Goal: Find specific page/section: Find specific page/section

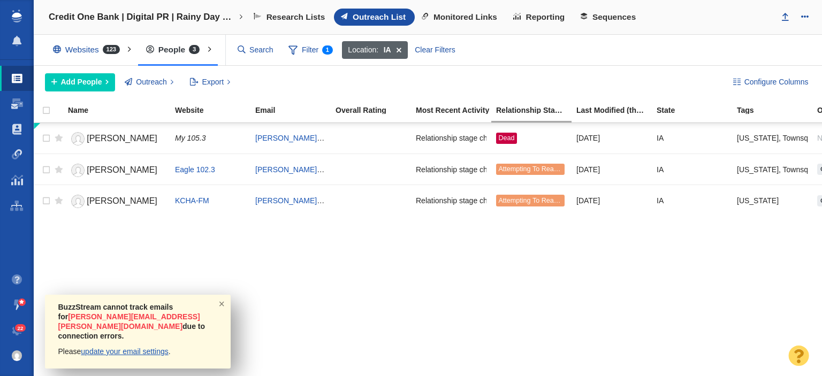
click at [401, 51] on span at bounding box center [398, 50] width 17 height 18
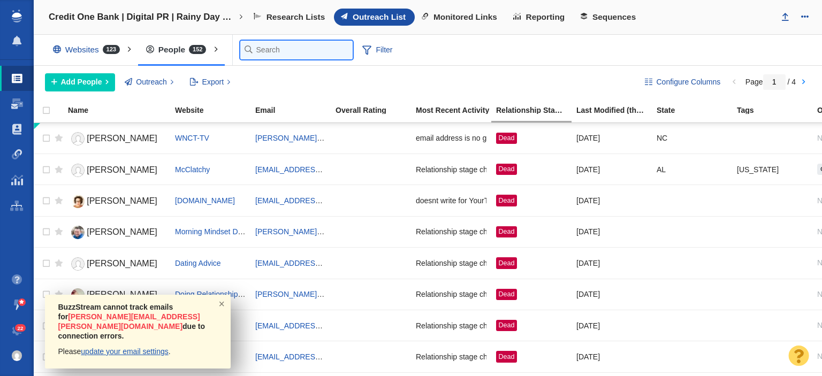
click at [267, 51] on input "text" at bounding box center [296, 50] width 112 height 19
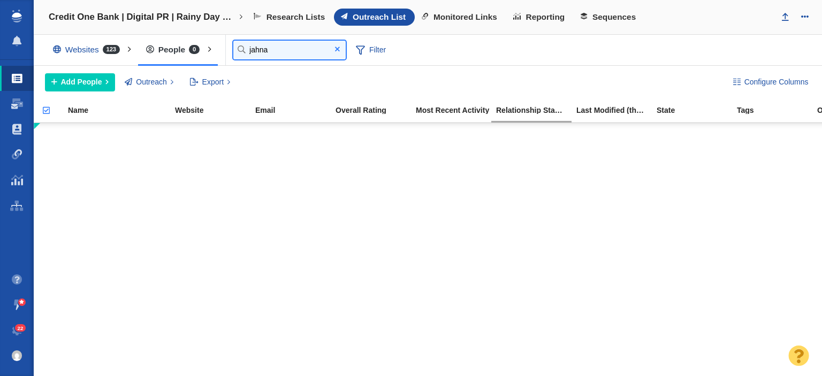
type input "jahna"
click at [340, 51] on span at bounding box center [336, 49] width 17 height 14
click at [349, 51] on span "Filter" at bounding box center [370, 50] width 43 height 20
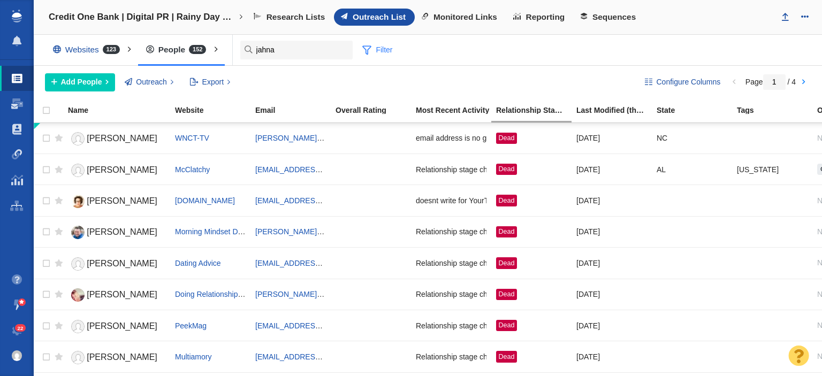
click at [323, 49] on div "Websites 123 All Websites Assigned To Me Recently Viewed Starred Outreach schol…" at bounding box center [428, 50] width 788 height 31
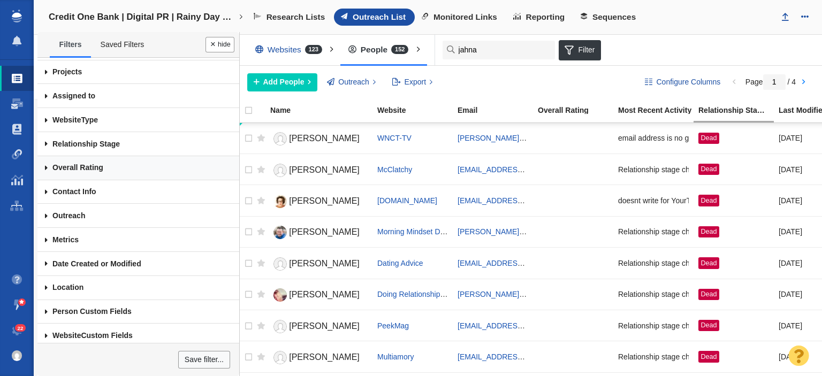
scroll to position [48, 0]
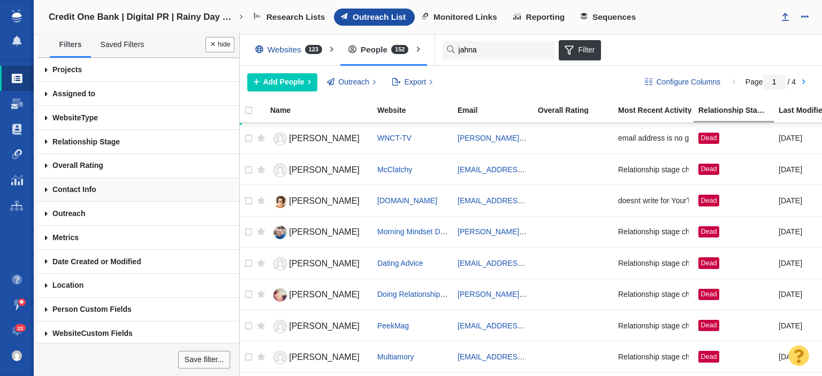
click at [103, 180] on link "Contact Info" at bounding box center [138, 190] width 202 height 24
select select "discovered"
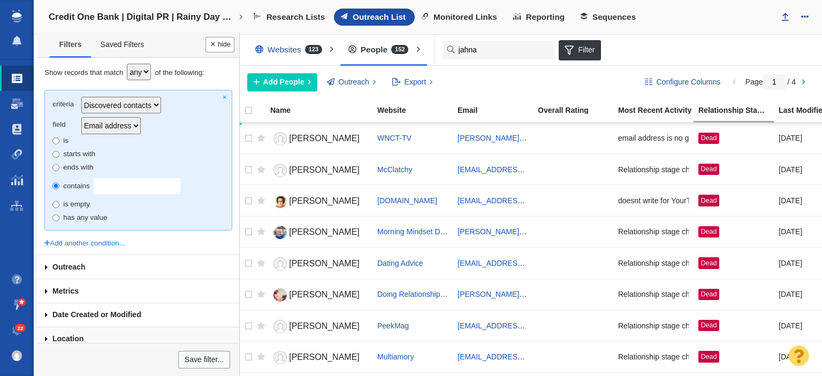
scroll to position [241, 0]
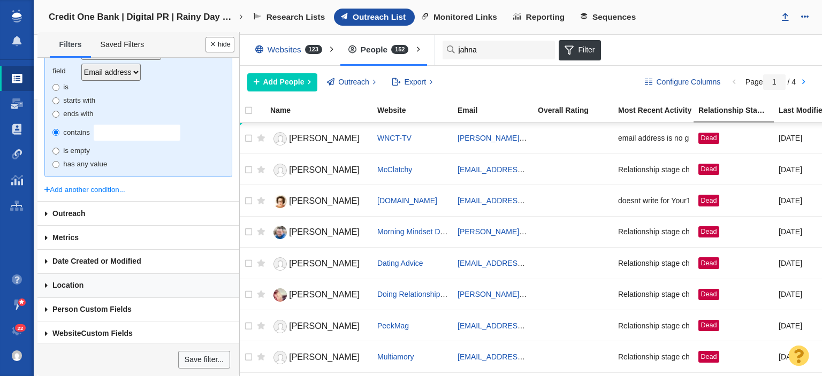
click at [80, 278] on link "Location" at bounding box center [138, 286] width 202 height 24
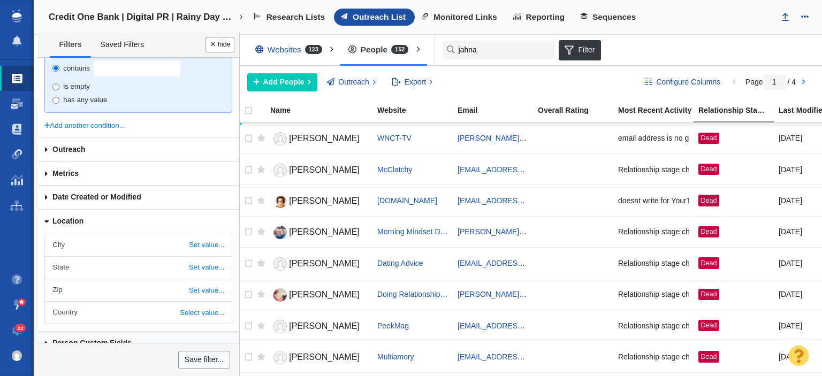
scroll to position [339, 0]
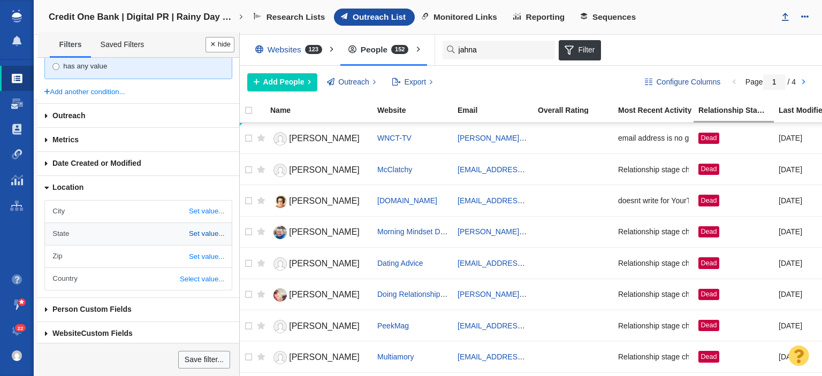
click at [167, 226] on link "Set value..." at bounding box center [138, 234] width 186 height 22
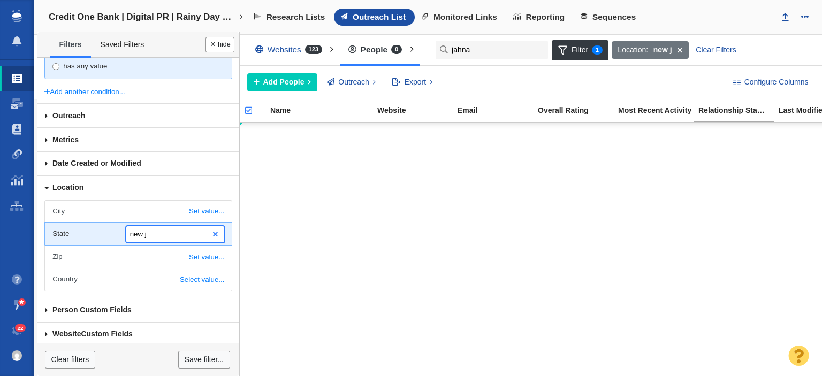
type input "new j"
click at [213, 232] on span at bounding box center [215, 234] width 5 height 7
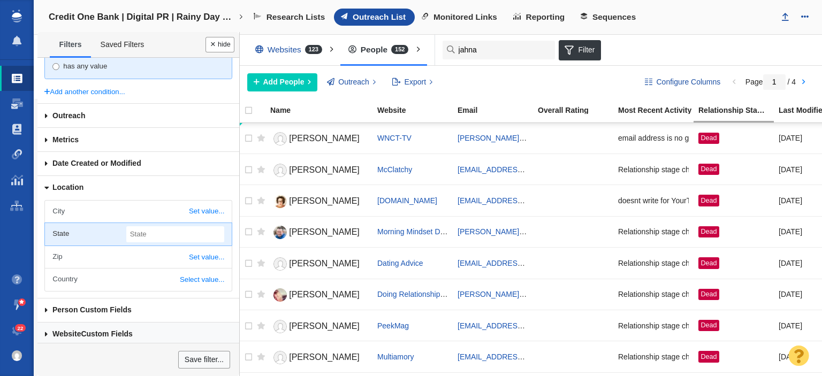
click at [102, 334] on link "Website Custom Fields" at bounding box center [138, 335] width 202 height 24
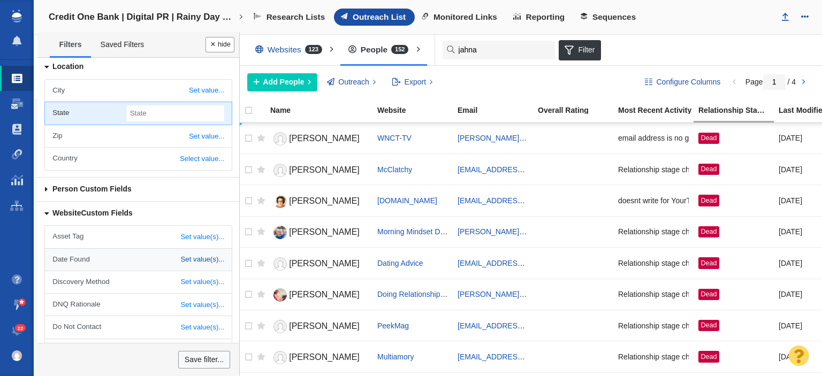
scroll to position [482, 0]
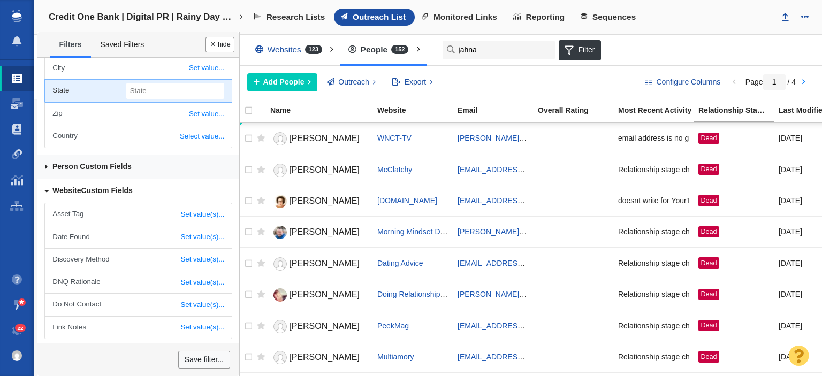
click at [122, 164] on link "Person Custom Fields" at bounding box center [138, 167] width 202 height 24
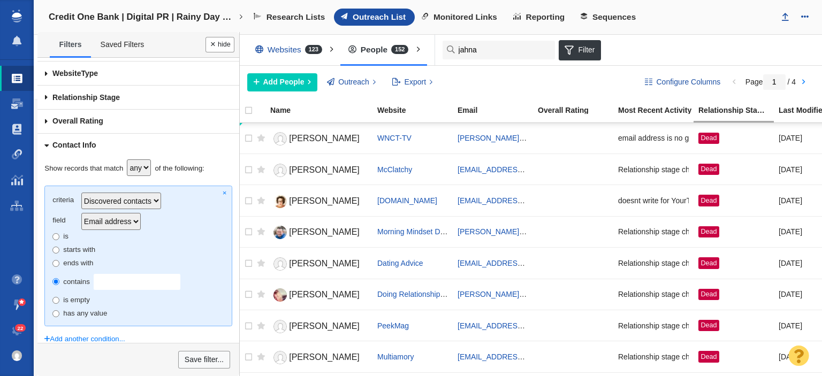
scroll to position [0, 0]
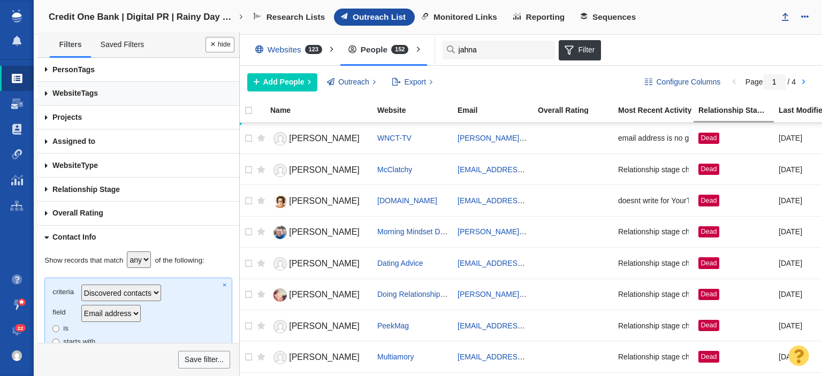
click at [125, 89] on link "Website Tags" at bounding box center [138, 94] width 202 height 24
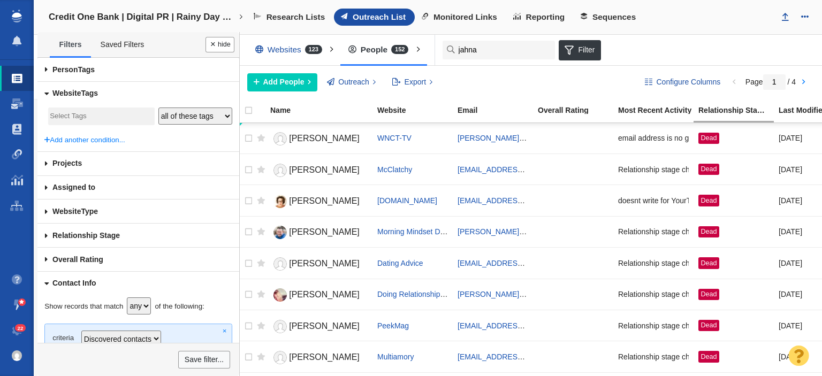
click at [112, 115] on input "search" at bounding box center [98, 116] width 96 height 14
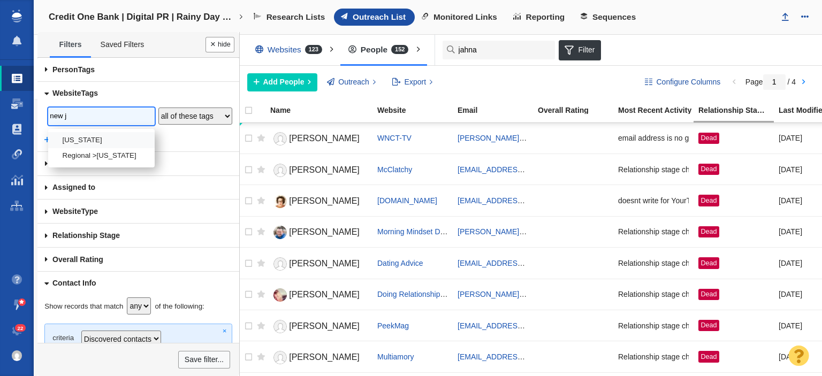
type input "new j"
click at [113, 135] on li "[US_STATE]" at bounding box center [101, 140] width 106 height 16
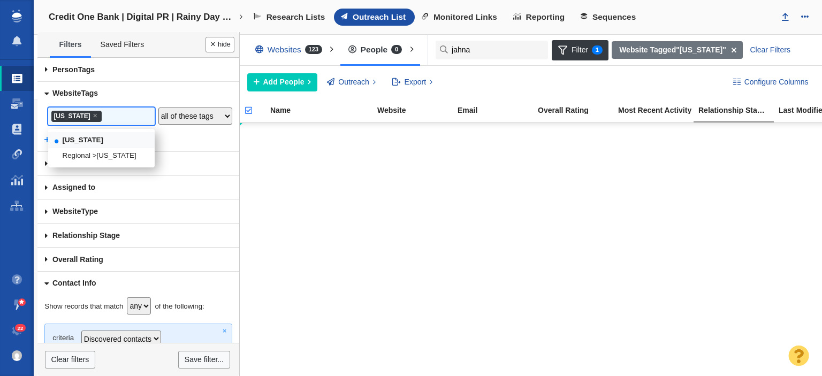
click at [387, 182] on div at bounding box center [529, 250] width 586 height 255
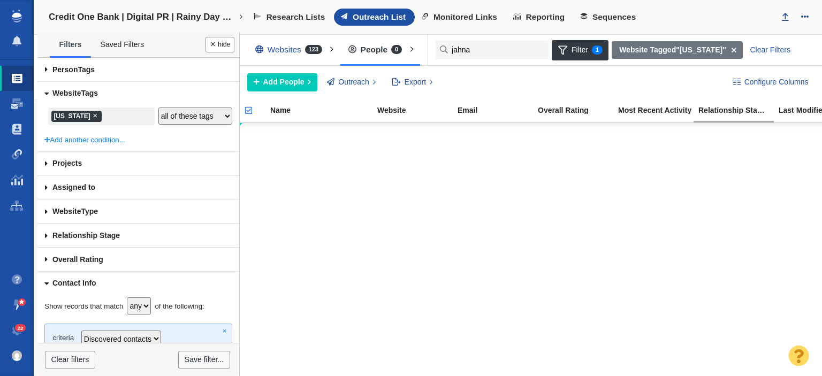
click at [99, 119] on li "× [US_STATE]" at bounding box center [76, 117] width 50 height 12
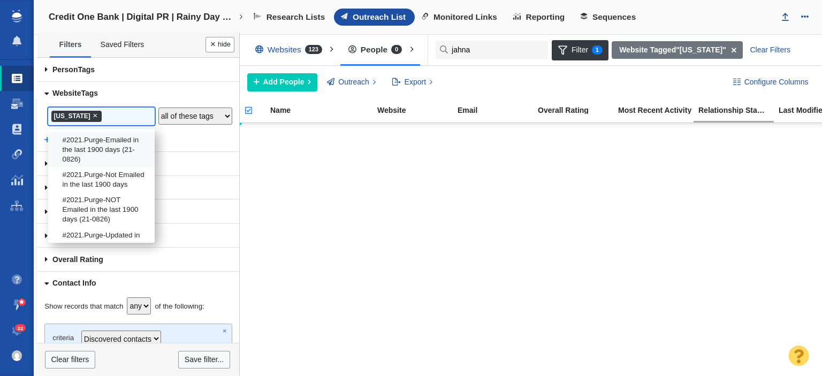
click at [97, 117] on span "×" at bounding box center [95, 115] width 5 height 8
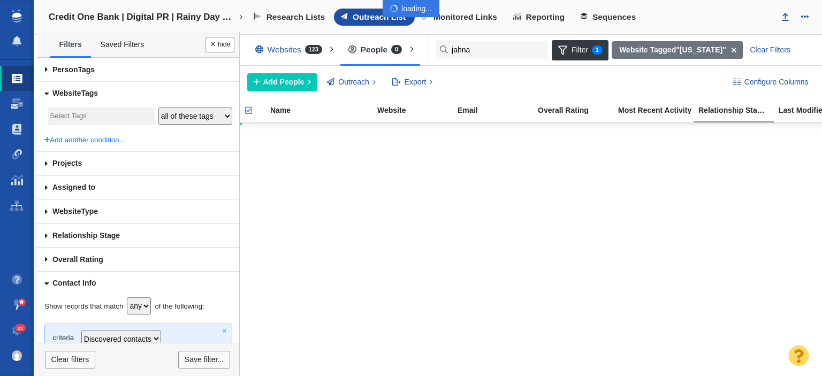
click at [224, 41] on div at bounding box center [411, 188] width 822 height 376
